Goal: Transaction & Acquisition: Obtain resource

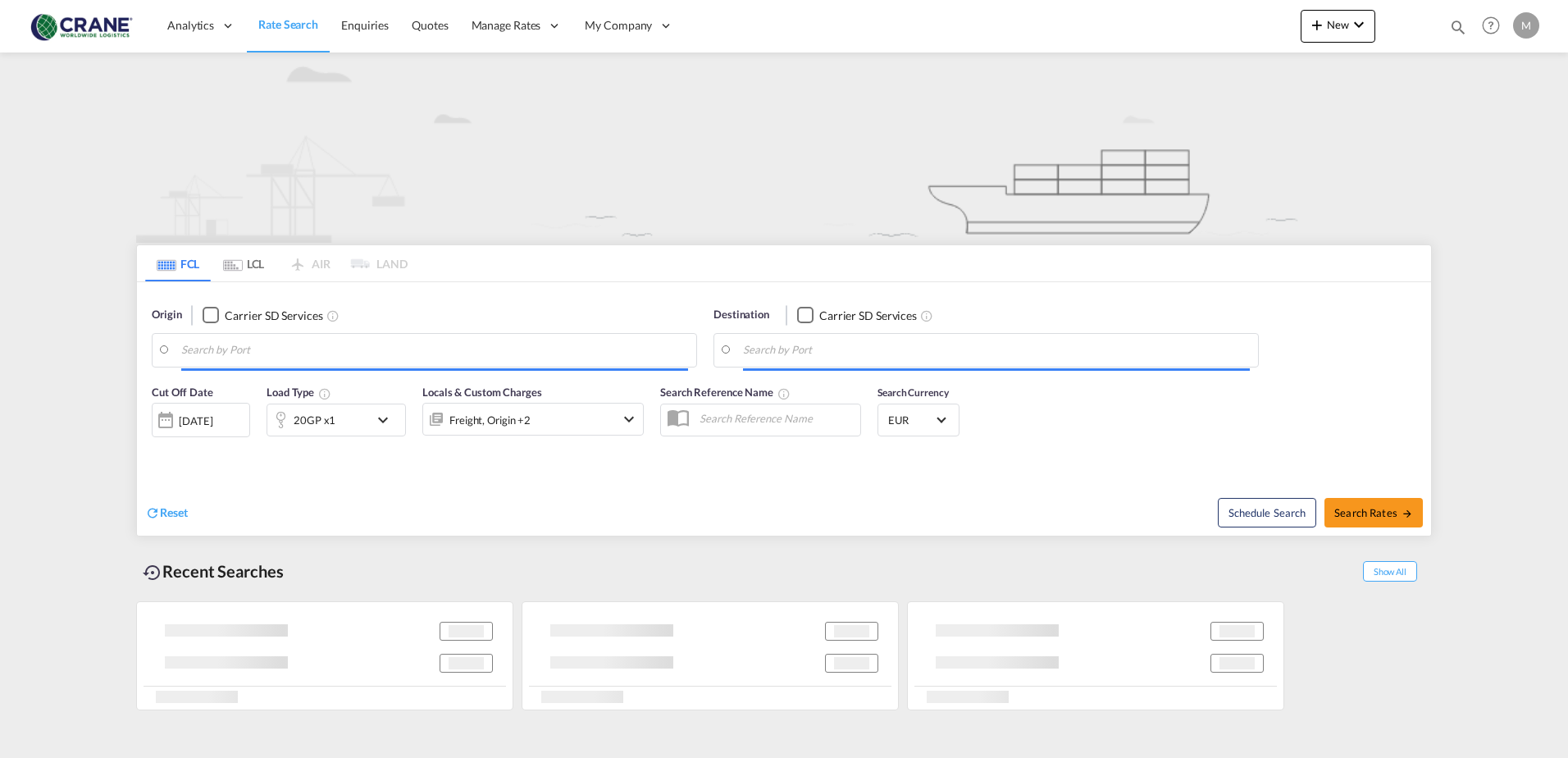
type input "[GEOGRAPHIC_DATA], ITSAL"
type input "Pointe Noire, CGPNR"
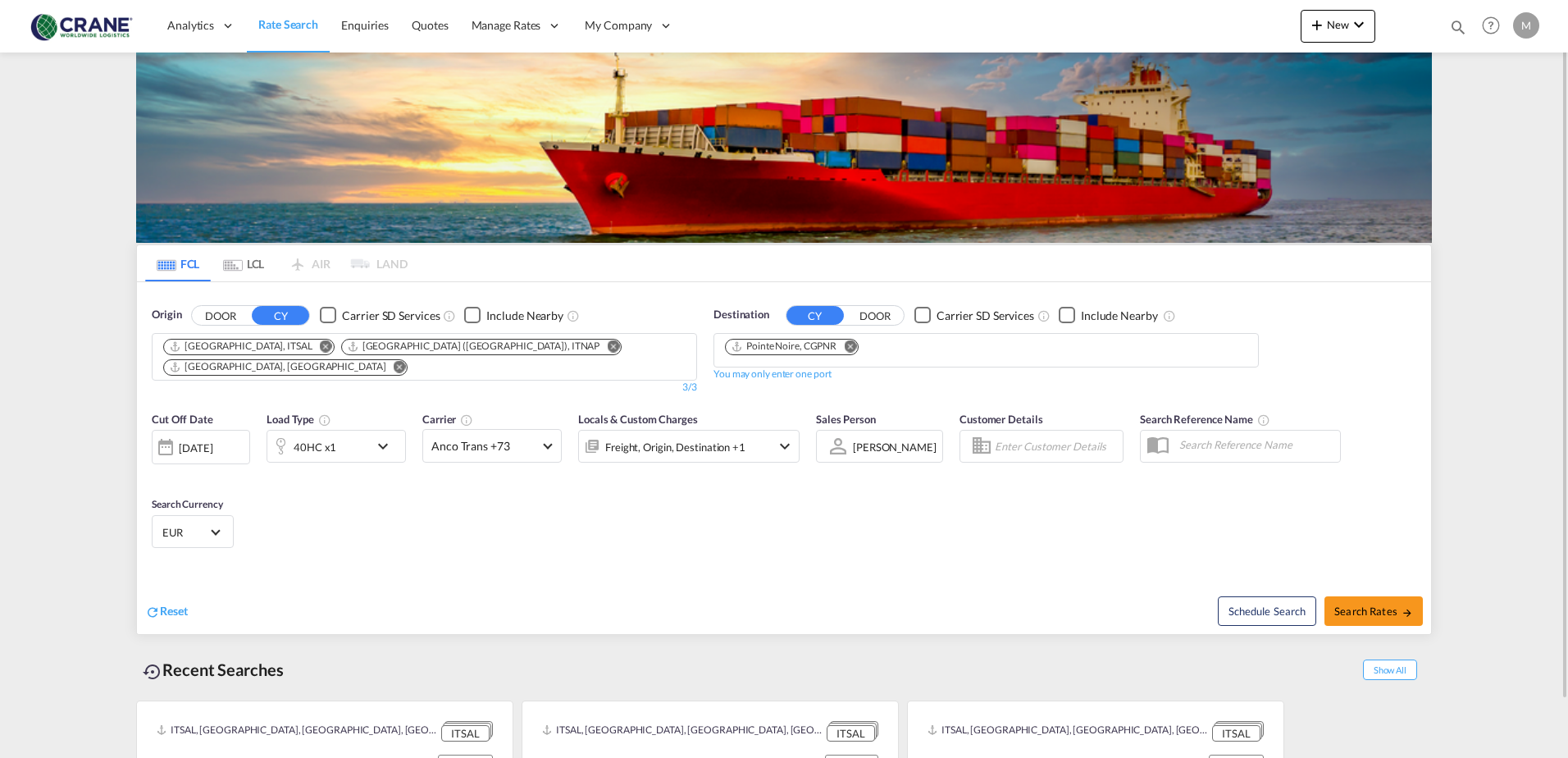
click at [331, 311] on div "Checkbox No Ink" at bounding box center [327, 314] width 16 height 16
click at [920, 316] on div "Checkbox No Ink" at bounding box center [922, 314] width 16 height 16
click at [849, 347] on md-icon "Remove" at bounding box center [850, 345] width 12 height 12
click at [406, 360] on md-icon "Remove" at bounding box center [400, 366] width 12 height 12
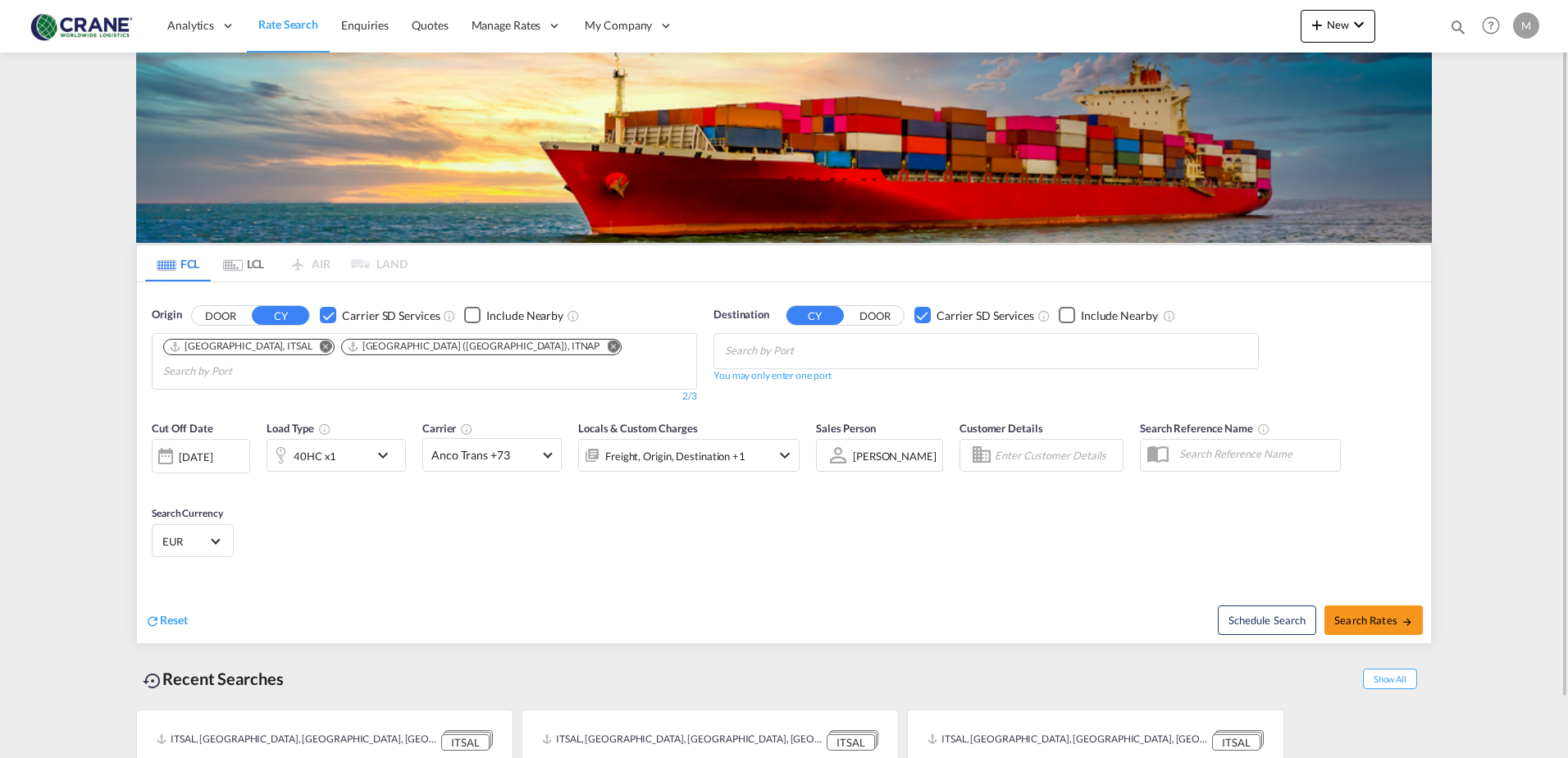
click at [607, 344] on md-icon "Remove" at bounding box center [613, 345] width 12 height 12
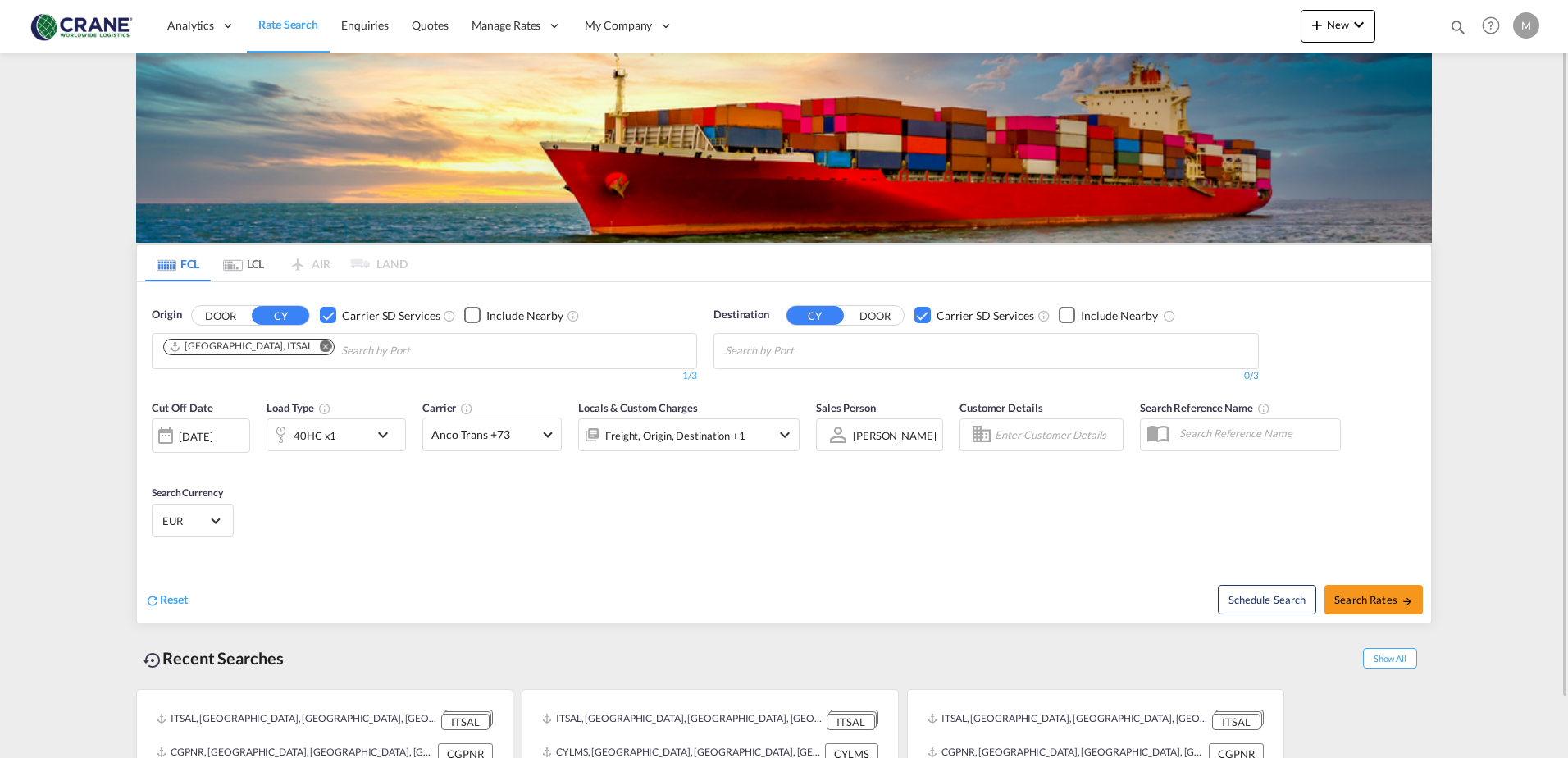
click at [320, 344] on md-icon "Remove" at bounding box center [326, 345] width 12 height 12
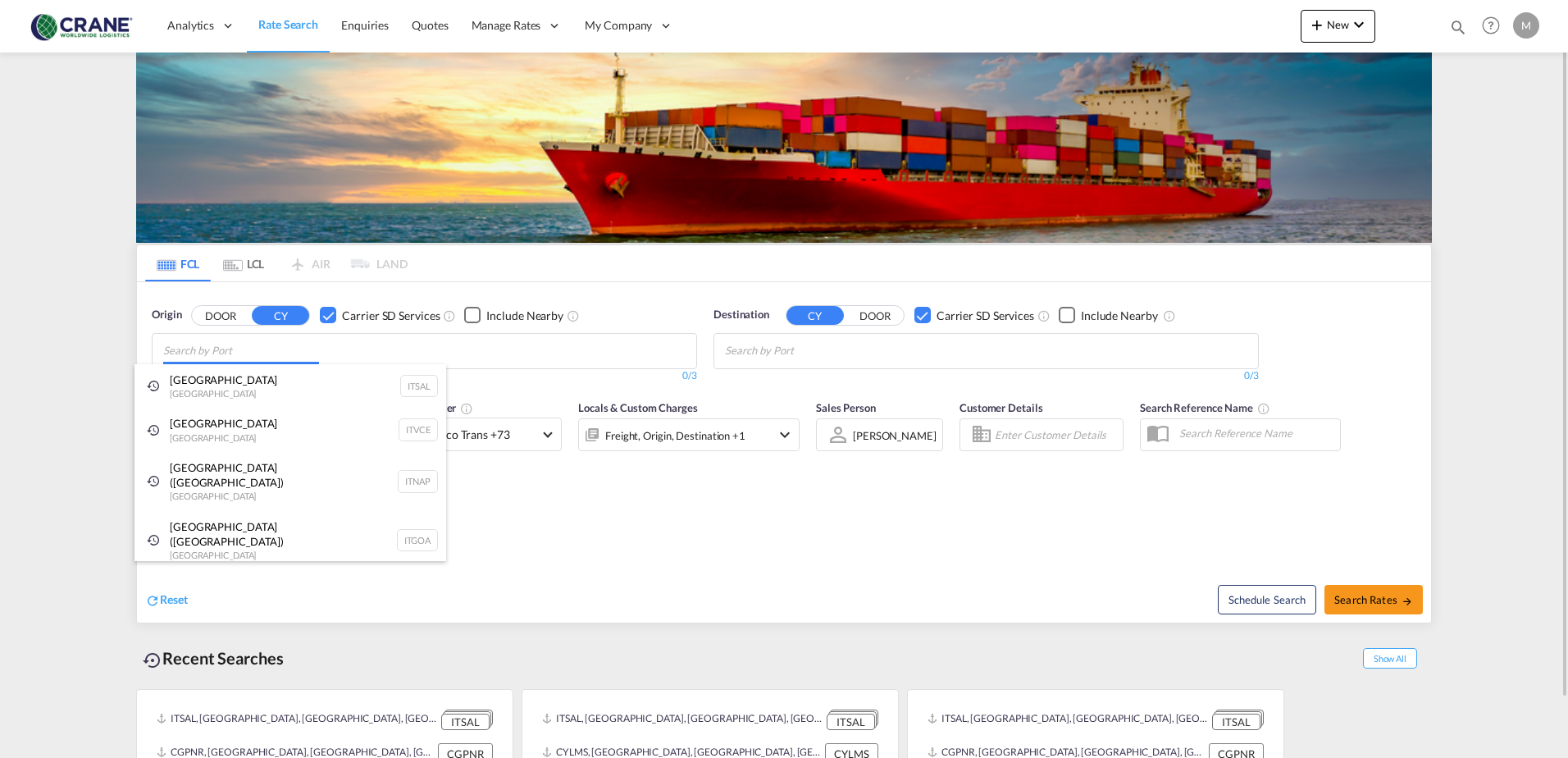
click at [260, 344] on body "Analytics Reports Dashboard Rate Search Enquiries Quotes" at bounding box center [784, 379] width 1568 height 758
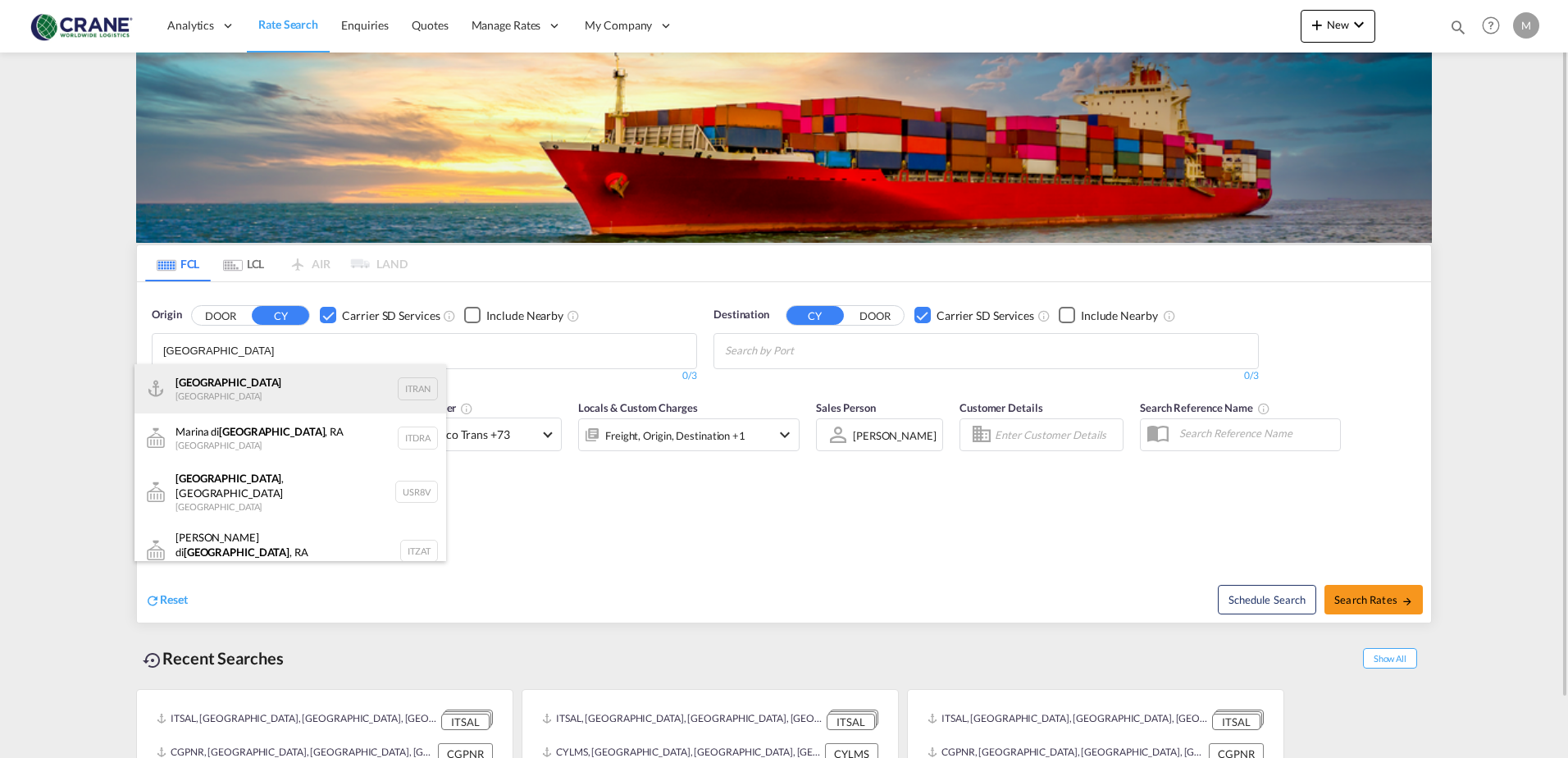
type input "[GEOGRAPHIC_DATA]"
click at [226, 376] on div "Ravenna [GEOGRAPHIC_DATA] ITRAN" at bounding box center [290, 389] width 312 height 50
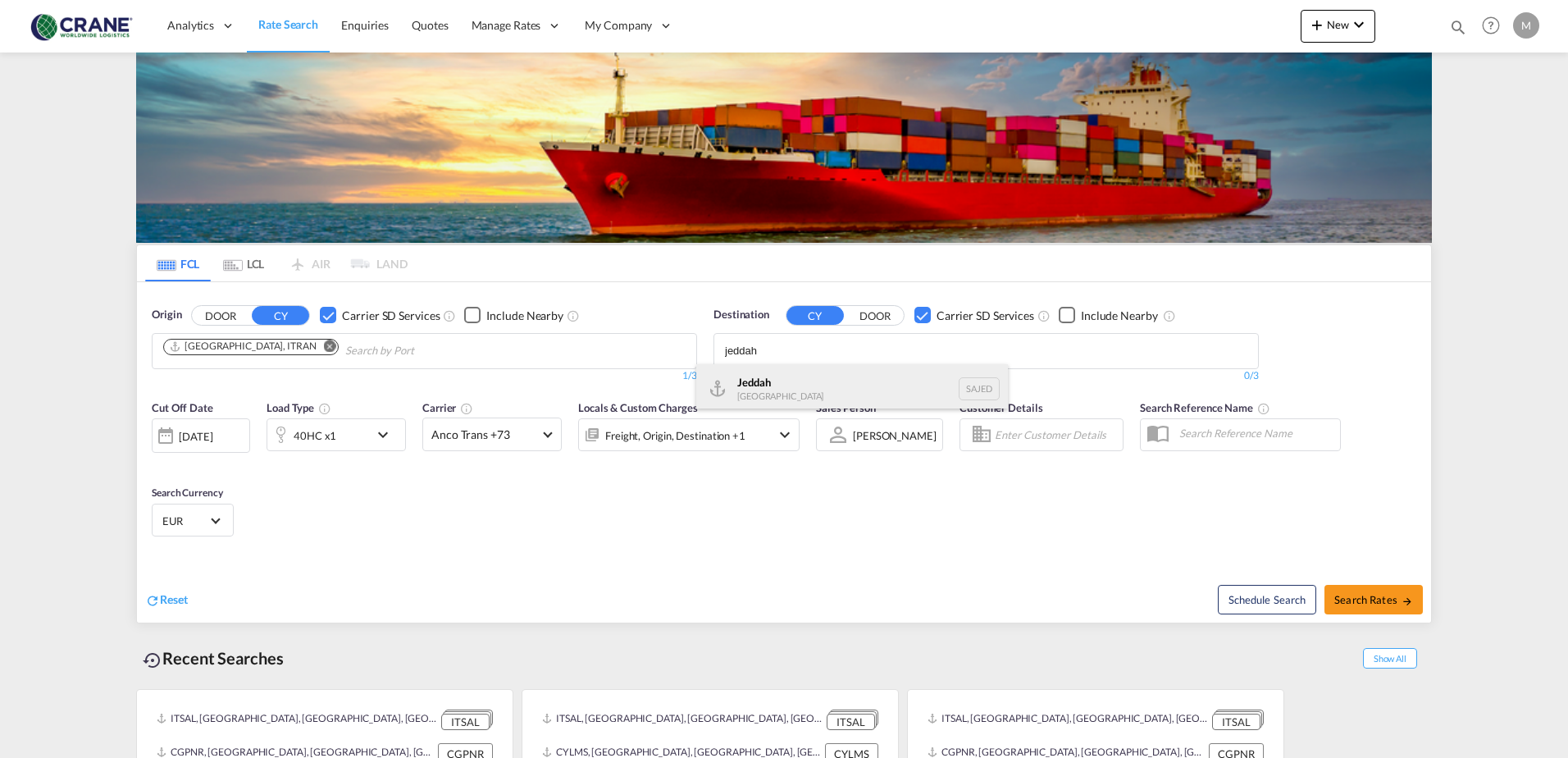
type input "jeddah"
click at [765, 396] on div "Jeddah [GEOGRAPHIC_DATA] SAJED" at bounding box center [852, 389] width 312 height 50
click at [543, 436] on md-select-value "Anco Trans +73" at bounding box center [491, 433] width 138 height 32
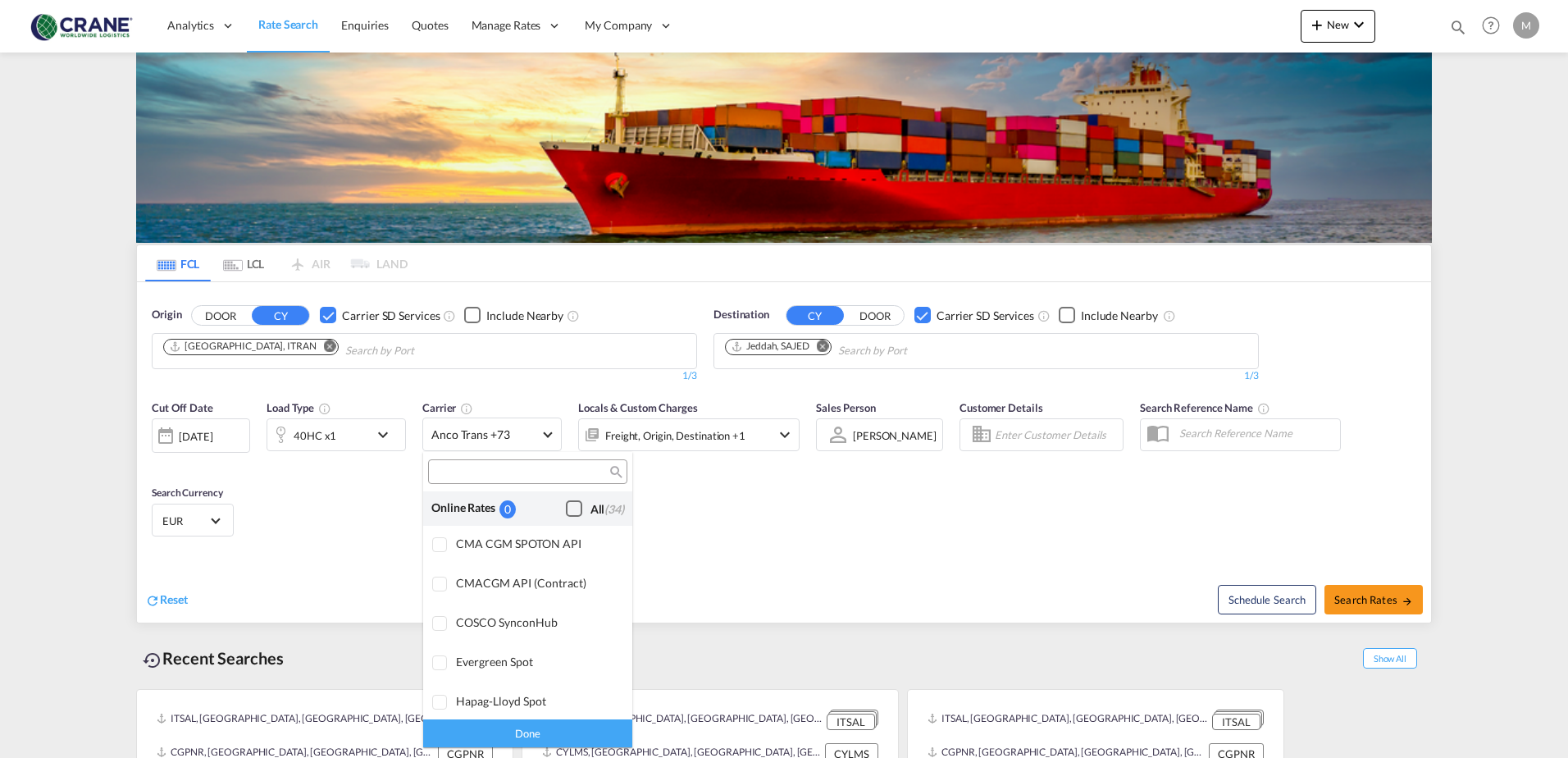
click at [566, 514] on div "Checkbox No Ink" at bounding box center [573, 508] width 16 height 16
click at [520, 732] on div "Done" at bounding box center [527, 733] width 209 height 29
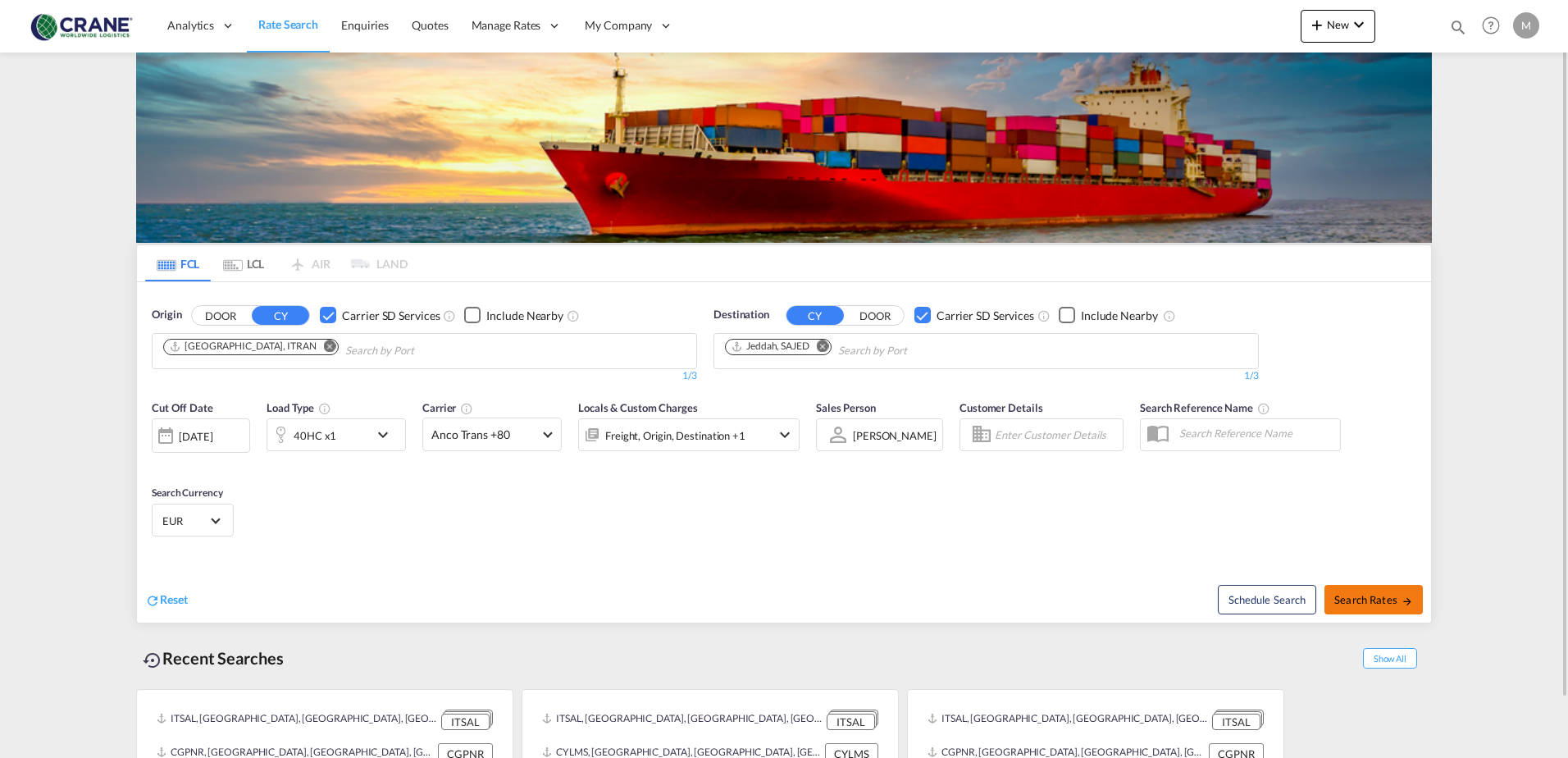
click at [1364, 595] on span "Search Rates" at bounding box center [1374, 599] width 79 height 13
type input "ITRAN to SAJED / [DATE]"
